Goal: Task Accomplishment & Management: Complete application form

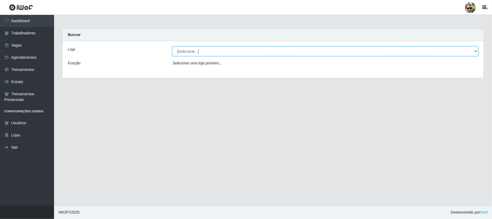
click at [197, 50] on select "[Selecione...] [PERSON_NAME] Supermercado - Gurinhém" at bounding box center [326, 51] width 306 height 9
select select "176"
click at [173, 47] on select "[Selecione...] [PERSON_NAME] Supermercado - Gurinhém" at bounding box center [326, 51] width 306 height 9
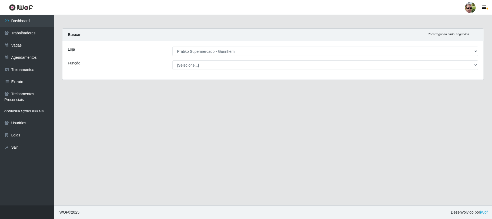
click at [230, 25] on main "Carregando... Buscar Recarregando em 29 segundos... Loja [Selecione...] Prátiko…" at bounding box center [273, 110] width 438 height 190
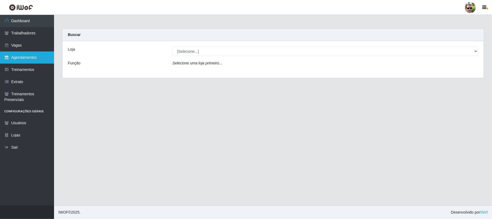
click at [34, 55] on link "Agendamentos" at bounding box center [27, 57] width 54 height 12
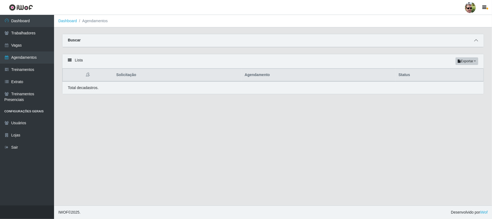
click at [478, 39] on icon at bounding box center [477, 40] width 4 height 4
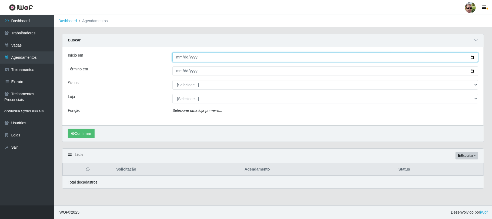
click at [472, 57] on input "Início em" at bounding box center [326, 56] width 306 height 9
type input "[DATE]"
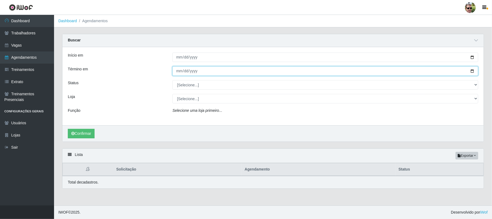
click at [474, 71] on input "Término em" at bounding box center [326, 70] width 306 height 9
type input "[DATE]"
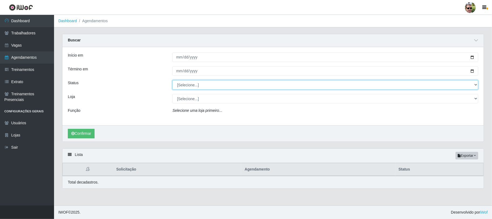
click at [195, 82] on select "[Selecione...] AGENDADO AGUARDANDO LIBERAR EM ANDAMENTO EM REVISÃO FINALIZADO C…" at bounding box center [326, 84] width 306 height 9
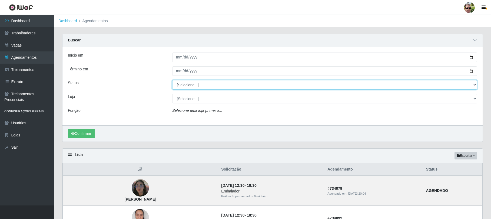
select select "AGENDADO"
click at [172, 80] on select "[Selecione...] AGENDADO AGUARDANDO LIBERAR EM ANDAMENTO EM REVISÃO FINALIZADO C…" at bounding box center [324, 84] width 305 height 9
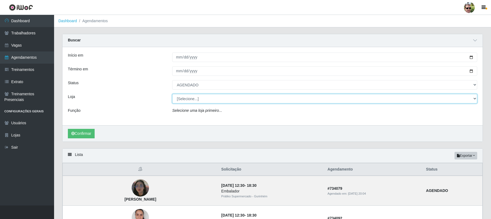
click at [197, 98] on select "[Selecione...] [PERSON_NAME] Supermercado - Gurinhém" at bounding box center [324, 98] width 305 height 9
select select "176"
click at [172, 94] on select "[Selecione...] [PERSON_NAME] Supermercado - Gurinhém" at bounding box center [324, 98] width 305 height 9
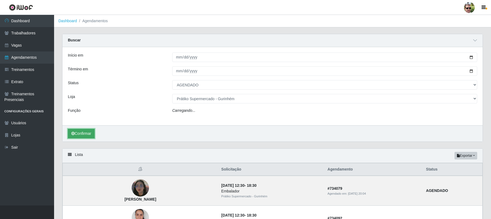
click at [84, 130] on button "Confirmar" at bounding box center [81, 133] width 27 height 9
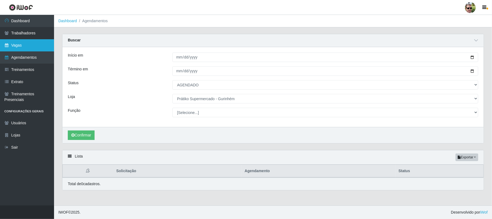
click at [18, 44] on link "Vagas" at bounding box center [27, 45] width 54 height 12
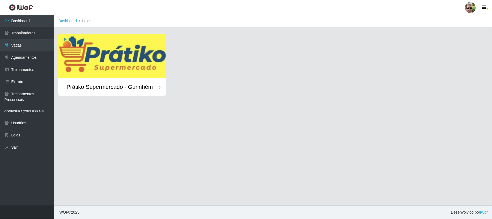
click at [115, 57] on img at bounding box center [112, 56] width 108 height 44
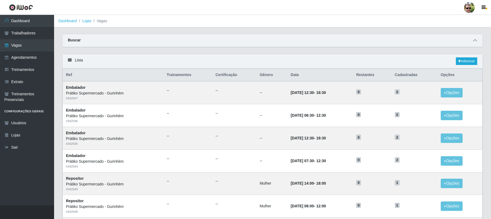
click at [474, 39] on icon at bounding box center [475, 40] width 4 height 4
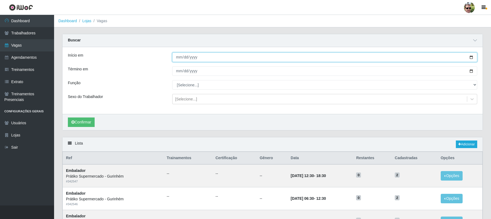
click at [471, 56] on input "Início em" at bounding box center [324, 56] width 305 height 9
type input "[DATE]"
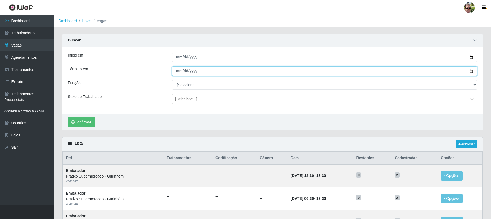
click at [472, 71] on input "Término em" at bounding box center [324, 70] width 305 height 9
type input "[DATE]"
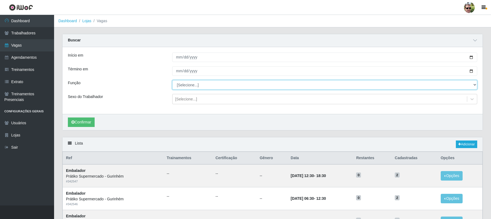
click at [189, 86] on select "[Selecione...] Auxiliar de entrega + Auxiliar de entrega ++ Embalador Embalador…" at bounding box center [324, 84] width 305 height 9
click at [196, 86] on select "[Selecione...] Auxiliar de entrega + Auxiliar de entrega ++ Embalador Embalador…" at bounding box center [324, 84] width 305 height 9
select select "24"
click at [172, 80] on select "[Selecione...] Auxiliar de entrega + Auxiliar de entrega ++ Embalador Embalador…" at bounding box center [324, 84] width 305 height 9
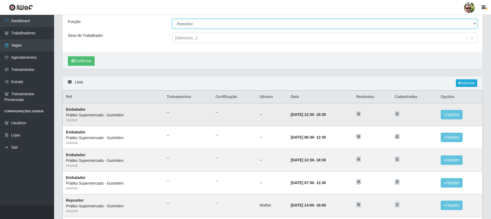
scroll to position [72, 0]
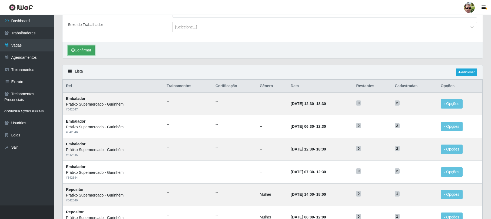
click at [88, 54] on button "Confirmar" at bounding box center [81, 49] width 27 height 9
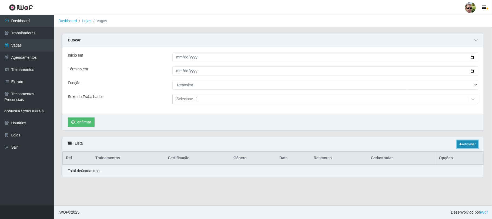
click at [463, 143] on link "Adicionar" at bounding box center [467, 144] width 21 height 8
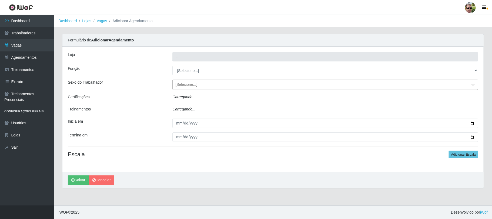
type input "Prátiko Supermercado - Gurinhém"
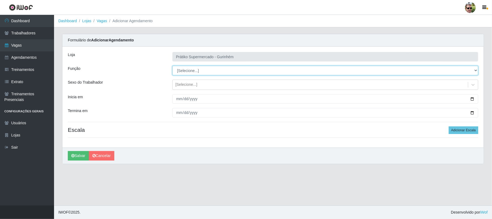
click at [192, 72] on select "[Selecione...] Auxiliar de entrega + Auxiliar de entrega ++ Embalador Embalador…" at bounding box center [326, 70] width 306 height 9
select select "24"
click at [173, 66] on select "[Selecione...] Auxiliar de entrega + Auxiliar de entrega ++ Embalador Embalador…" at bounding box center [326, 70] width 306 height 9
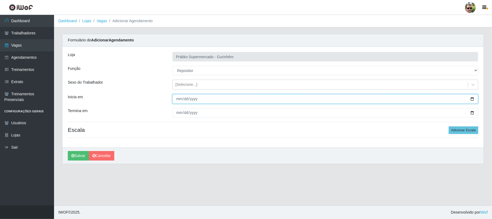
click at [473, 100] on input "Inicia em" at bounding box center [326, 98] width 306 height 9
type input "[DATE]"
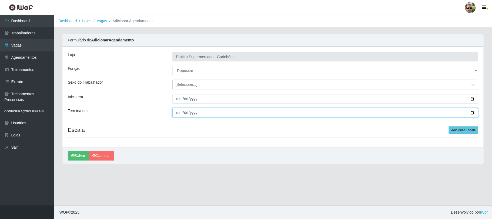
click at [473, 113] on input "Termina em" at bounding box center [326, 112] width 306 height 9
type input "[DATE]"
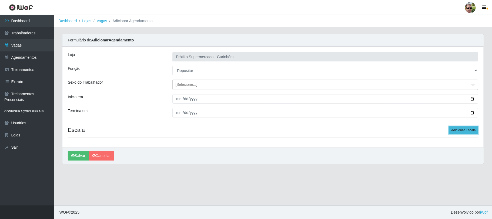
click at [469, 130] on button "Adicionar Escala" at bounding box center [463, 130] width 29 height 8
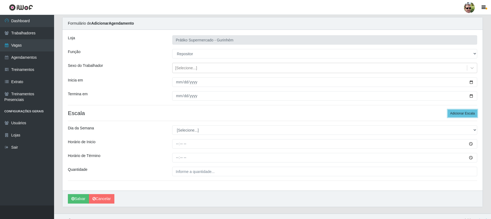
scroll to position [26, 0]
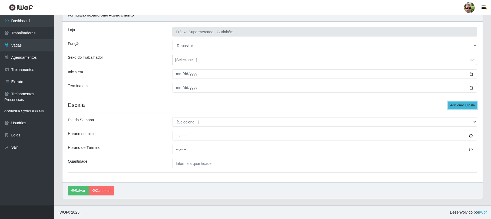
click at [463, 105] on button "Adicionar Escala" at bounding box center [462, 105] width 29 height 8
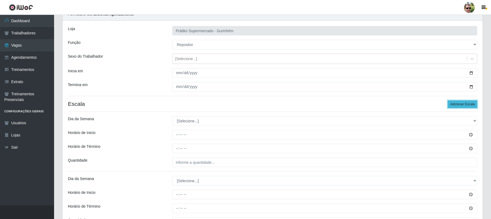
click at [463, 105] on button "Adicionar Escala" at bounding box center [462, 104] width 29 height 8
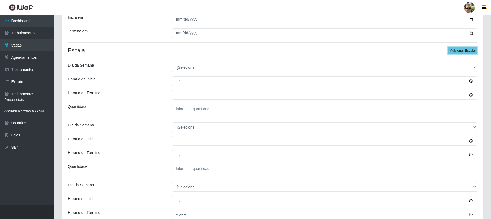
scroll to position [98, 0]
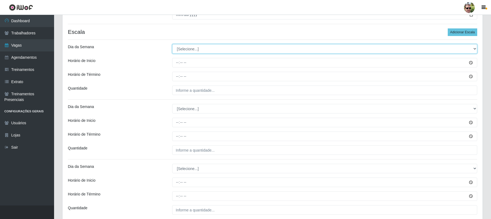
click at [186, 48] on select "[Selecione...] Segunda Terça Quarta Quinta Sexta Sábado Domingo" at bounding box center [324, 48] width 305 height 9
select select "3"
click at [172, 44] on select "[Selecione...] Segunda Terça Quarta Quinta Sexta Sábado Domingo" at bounding box center [324, 48] width 305 height 9
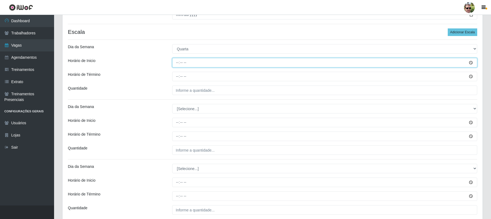
type input "08:00"
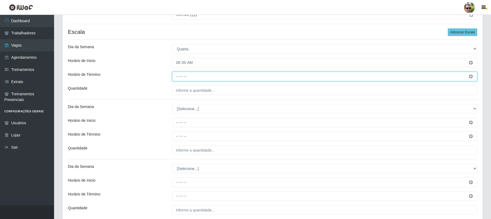
type input "12:00"
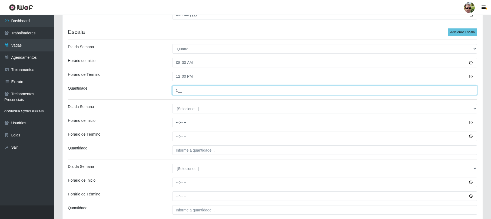
type input "1__"
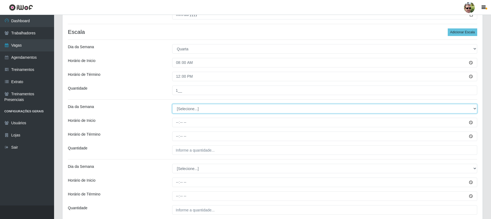
select select "3"
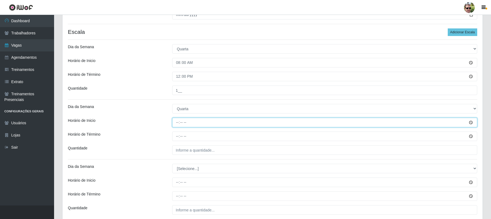
type input "14:00"
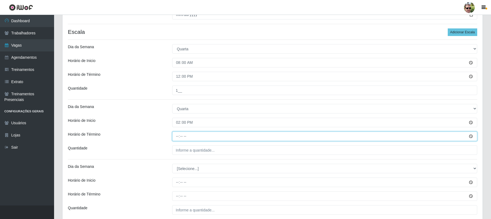
type input "18:00"
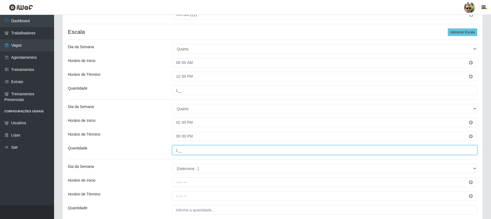
type input "1__"
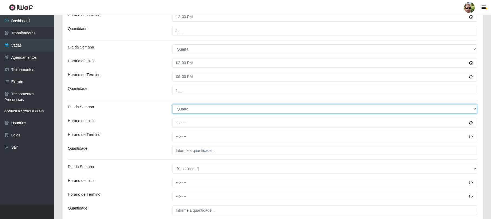
scroll to position [170, 0]
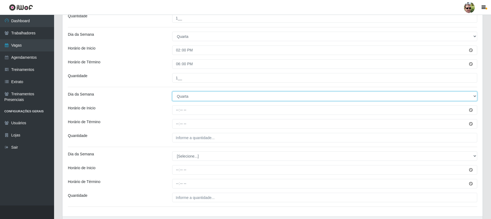
select select "4"
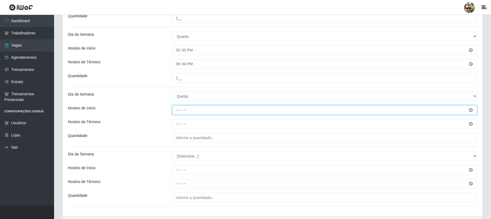
type input "08:00"
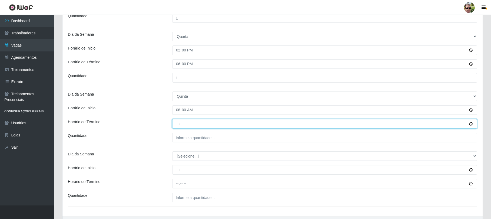
type input "12:00"
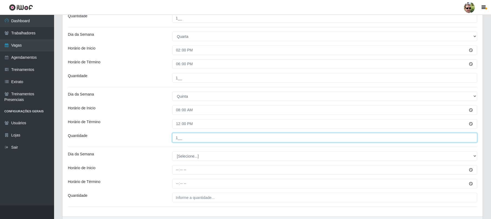
type input "1__"
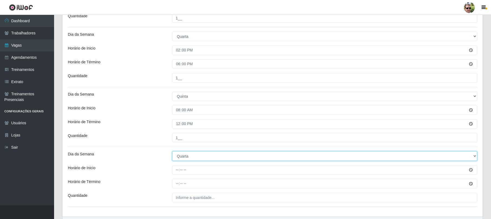
select select "4"
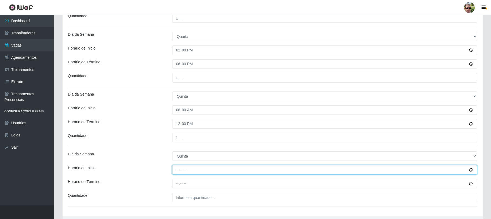
type input "14:00"
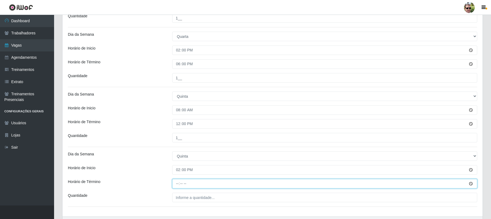
type input "18:00"
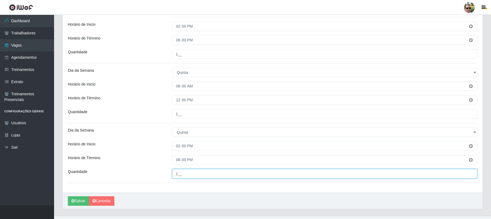
scroll to position [206, 0]
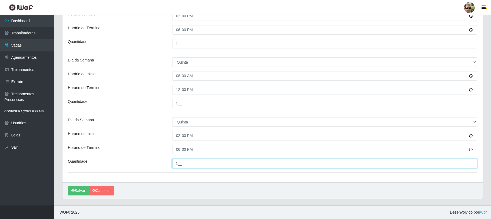
type input "1__"
